Goal: Task Accomplishment & Management: Complete application form

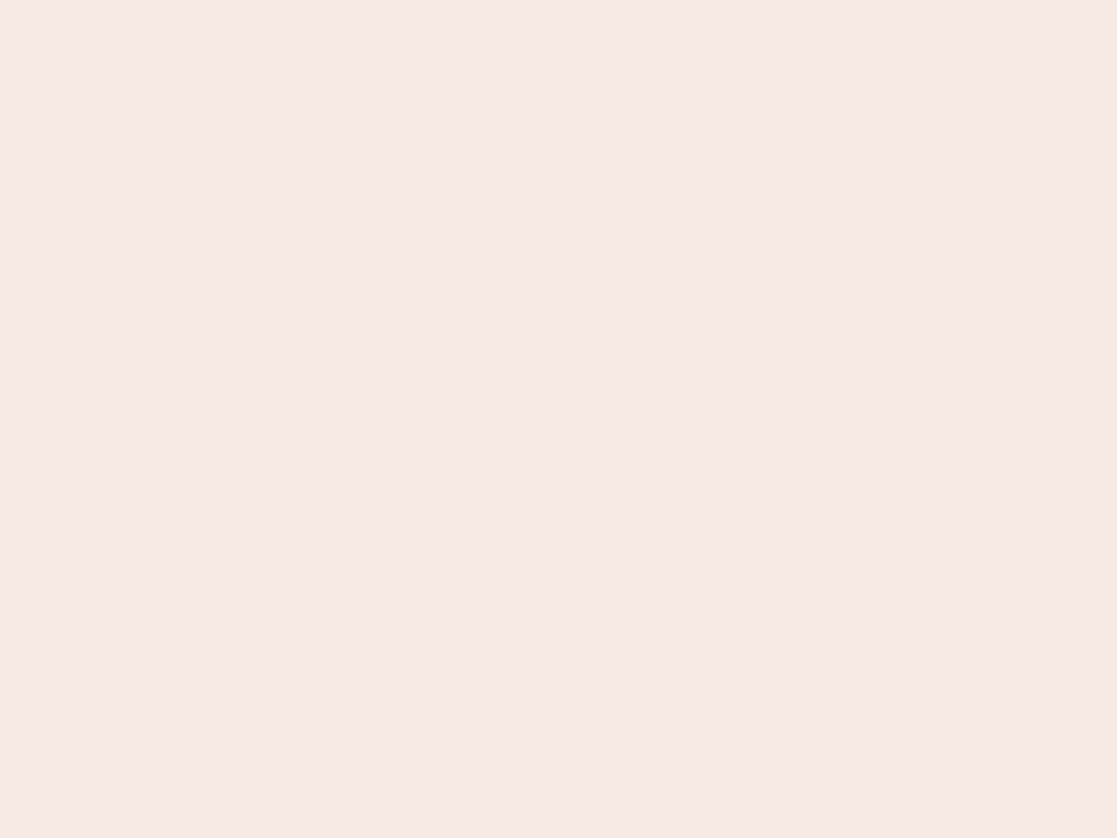
click at [559, 419] on nb-app "Almost there Thank you for registering for Newbook. Your account is under revie…" at bounding box center [558, 419] width 1117 height 838
click at [559, 0] on nb-app "Almost there Thank you for registering for Newbook. Your account is under revie…" at bounding box center [558, 419] width 1117 height 838
click at [597, 0] on nb-app "Almost there Thank you for registering for Newbook. Your account is under revie…" at bounding box center [558, 419] width 1117 height 838
click at [559, 419] on nb-app "Almost there Thank you for registering for Newbook. Your account is under revie…" at bounding box center [558, 419] width 1117 height 838
click at [559, 0] on nb-app "Almost there Thank you for registering for Newbook. Your account is under revie…" at bounding box center [558, 419] width 1117 height 838
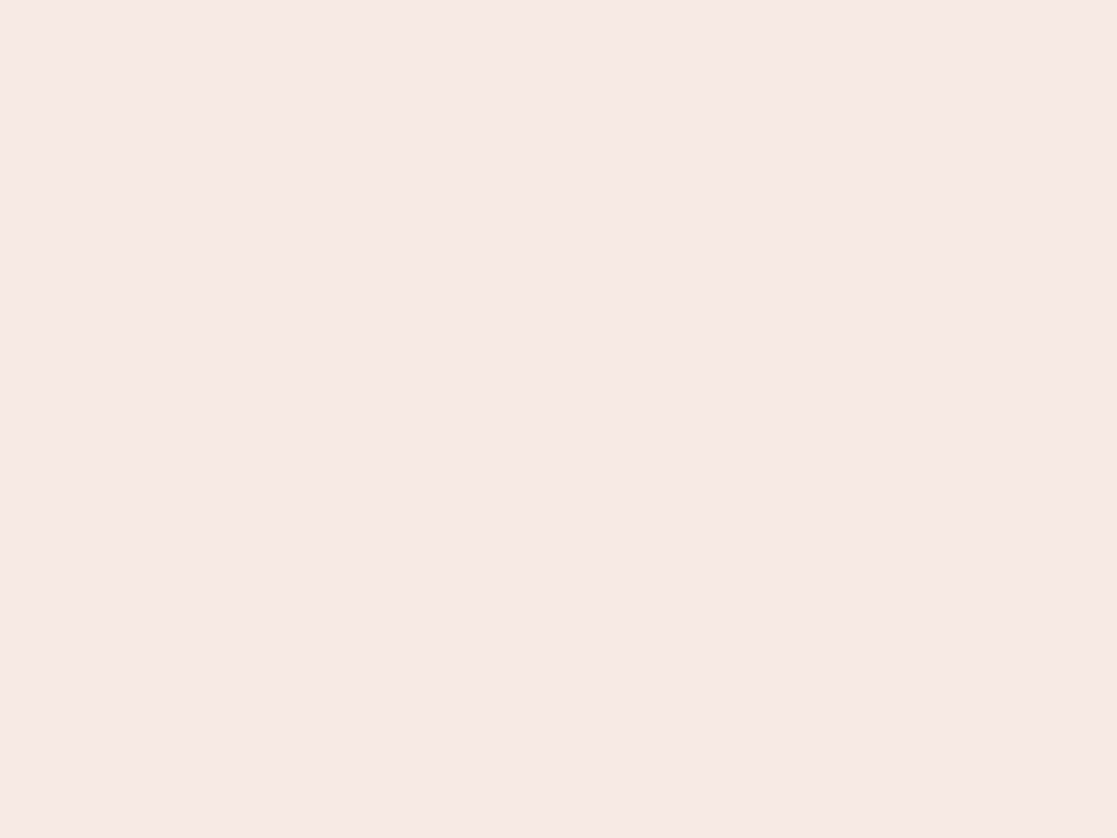
click at [390, 0] on nb-app "Almost there Thank you for registering for Newbook. Your account is under revie…" at bounding box center [558, 419] width 1117 height 838
click at [559, 419] on nb-app "Almost there Thank you for registering for Newbook. Your account is under revie…" at bounding box center [558, 419] width 1117 height 838
click at [559, 0] on nb-app "Almost there Thank you for registering for Newbook. Your account is under revie…" at bounding box center [558, 419] width 1117 height 838
click at [390, 0] on nb-app "Almost there Thank you for registering for Newbook. Your account is under revie…" at bounding box center [558, 419] width 1117 height 838
click at [559, 419] on nb-app "Almost there Thank you for registering for Newbook. Your account is under revie…" at bounding box center [558, 419] width 1117 height 838
